Goal: Task Accomplishment & Management: Use online tool/utility

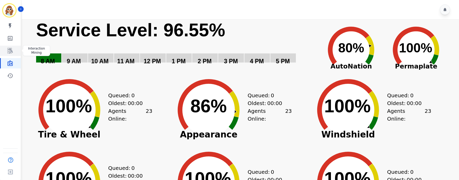
click at [12, 50] on icon "Sidebar" at bounding box center [10, 51] width 5 height 6
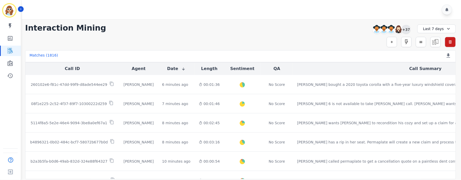
click at [407, 29] on div "+37" at bounding box center [406, 29] width 9 height 9
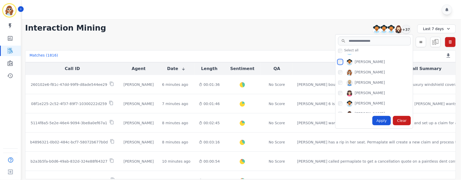
scroll to position [312, 0]
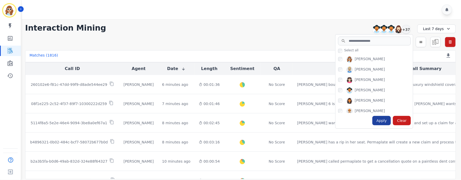
click at [383, 123] on div "Apply" at bounding box center [381, 120] width 19 height 9
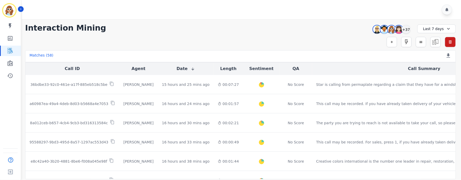
click at [304, 30] on div "**********" at bounding box center [240, 27] width 430 height 9
click at [405, 31] on div "+37" at bounding box center [406, 29] width 9 height 9
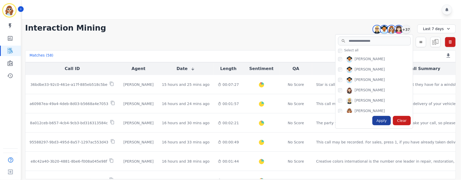
click at [382, 121] on div "Apply" at bounding box center [381, 120] width 19 height 9
